Goal: Task Accomplishment & Management: Manage account settings

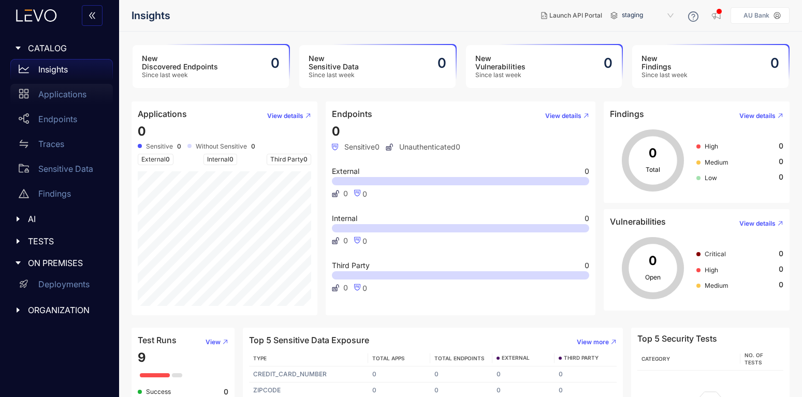
click at [67, 92] on p "Applications" at bounding box center [62, 94] width 48 height 9
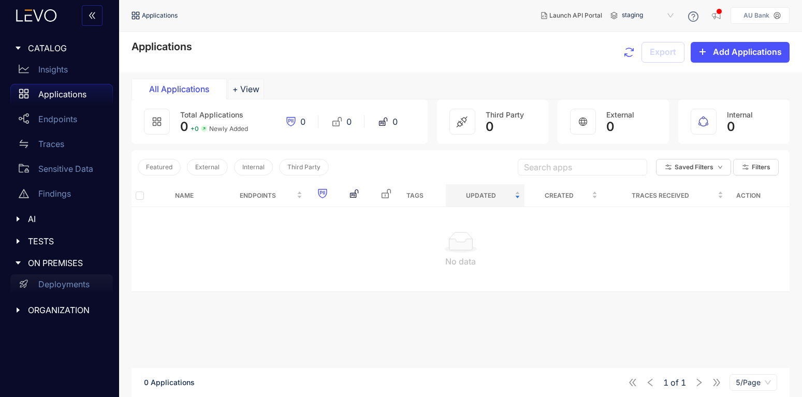
click at [43, 279] on div "Deployments" at bounding box center [61, 284] width 103 height 21
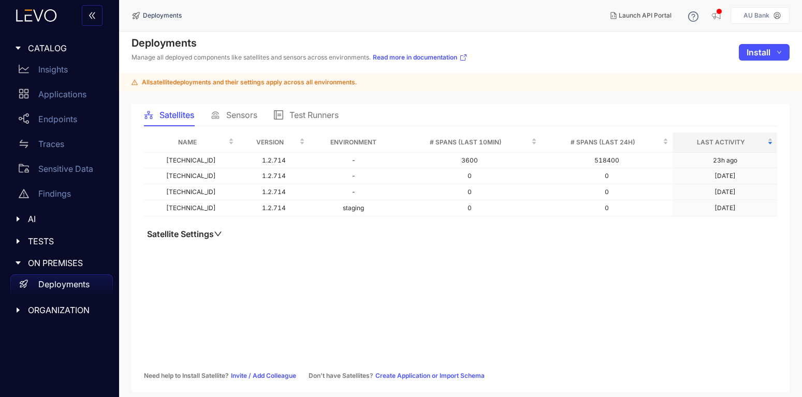
click at [244, 120] on span "Sensors" at bounding box center [241, 114] width 31 height 9
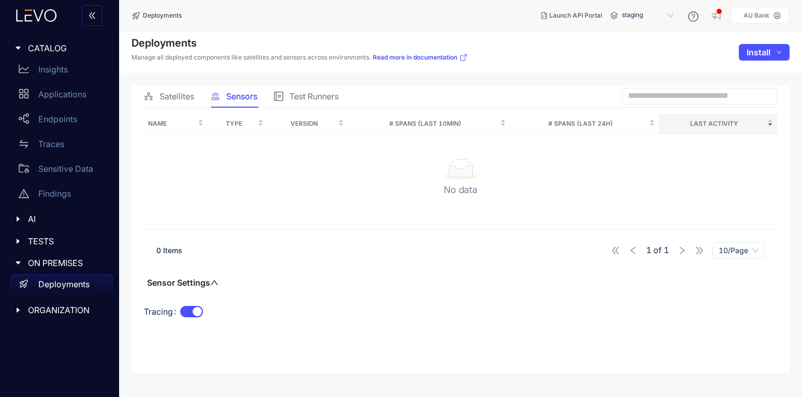
click at [168, 97] on span "Satellites" at bounding box center [176, 96] width 35 height 9
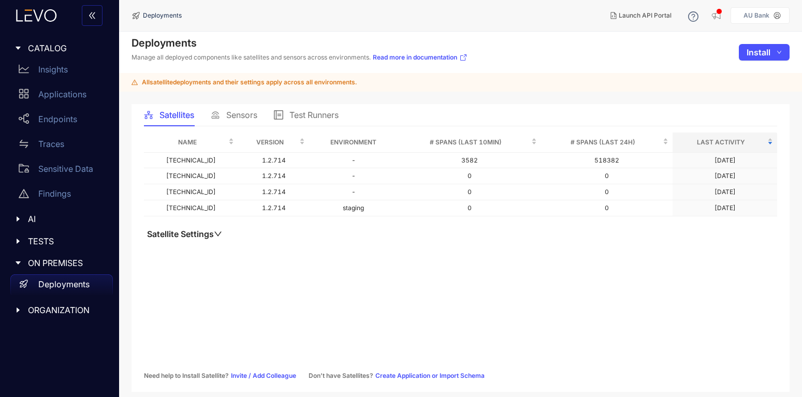
click at [778, 14] on icon at bounding box center [777, 15] width 7 height 7
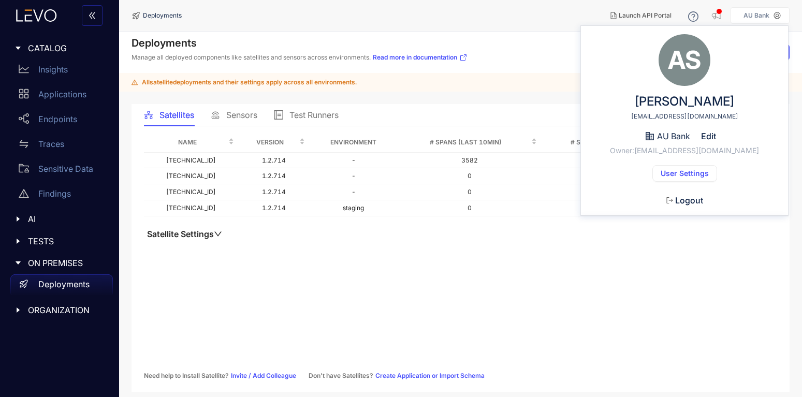
click at [688, 171] on span "User Settings" at bounding box center [685, 173] width 48 height 8
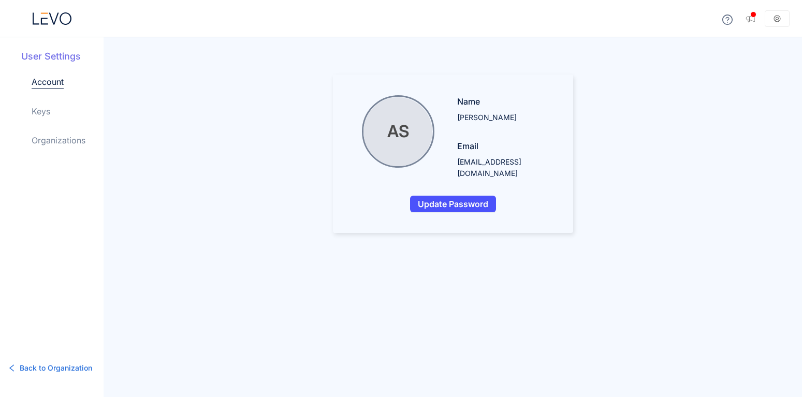
click at [40, 107] on link "Keys" at bounding box center [41, 111] width 19 height 12
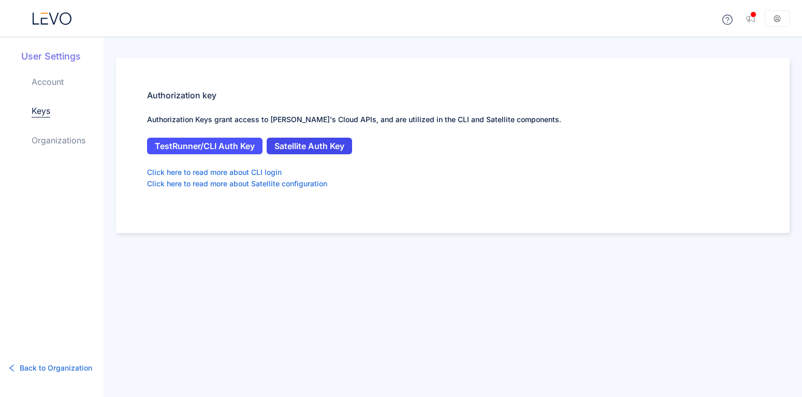
click at [308, 141] on span "Satellite Auth Key" at bounding box center [309, 145] width 70 height 9
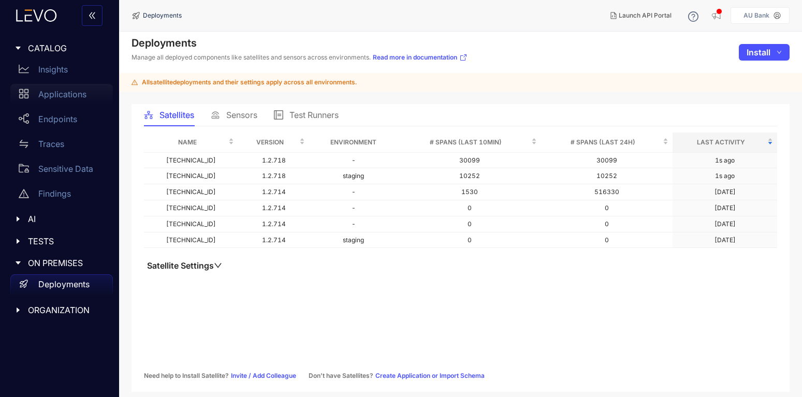
click at [52, 92] on p "Applications" at bounding box center [62, 94] width 48 height 9
